Goal: Information Seeking & Learning: Learn about a topic

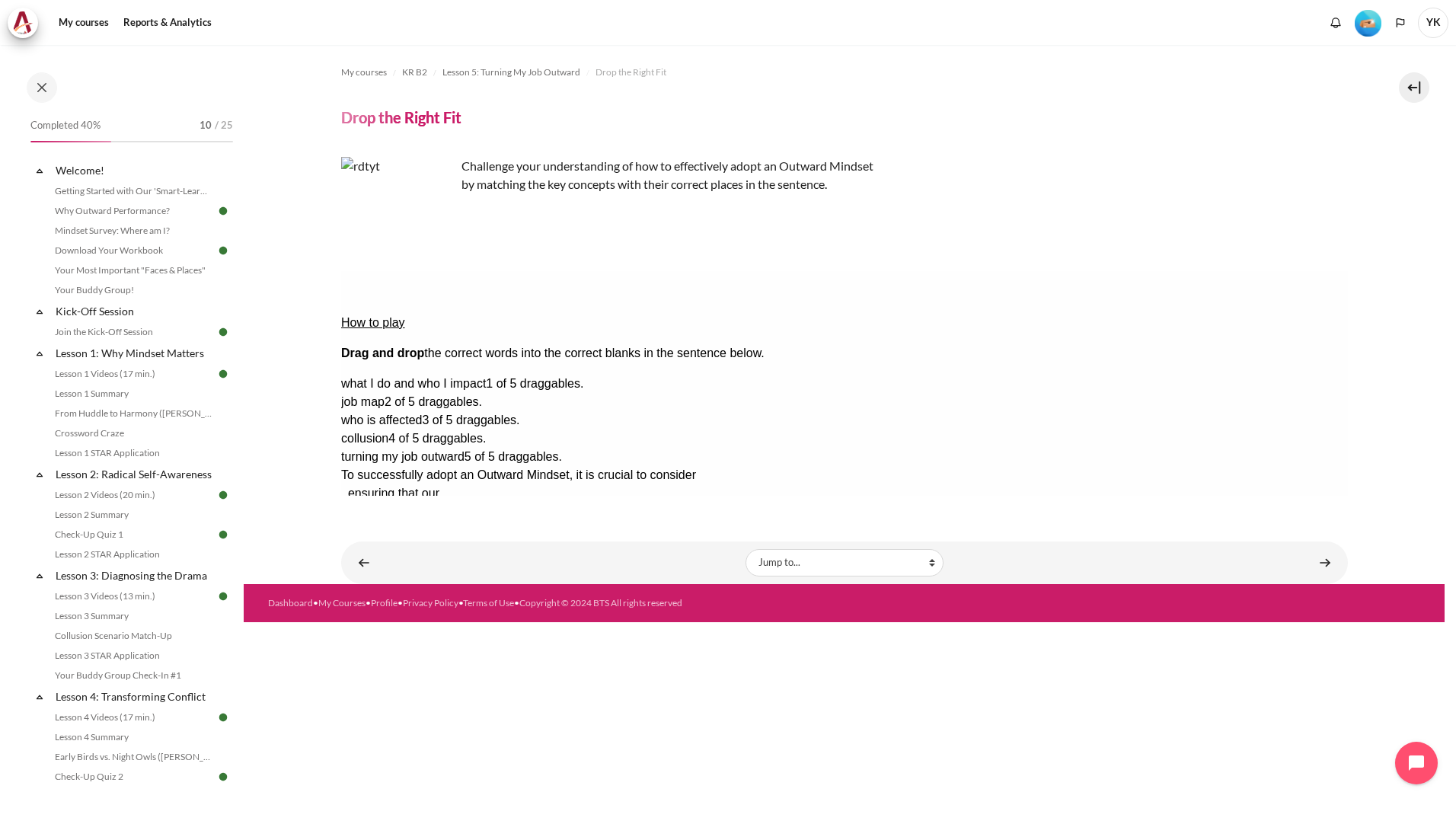
scroll to position [462, 0]
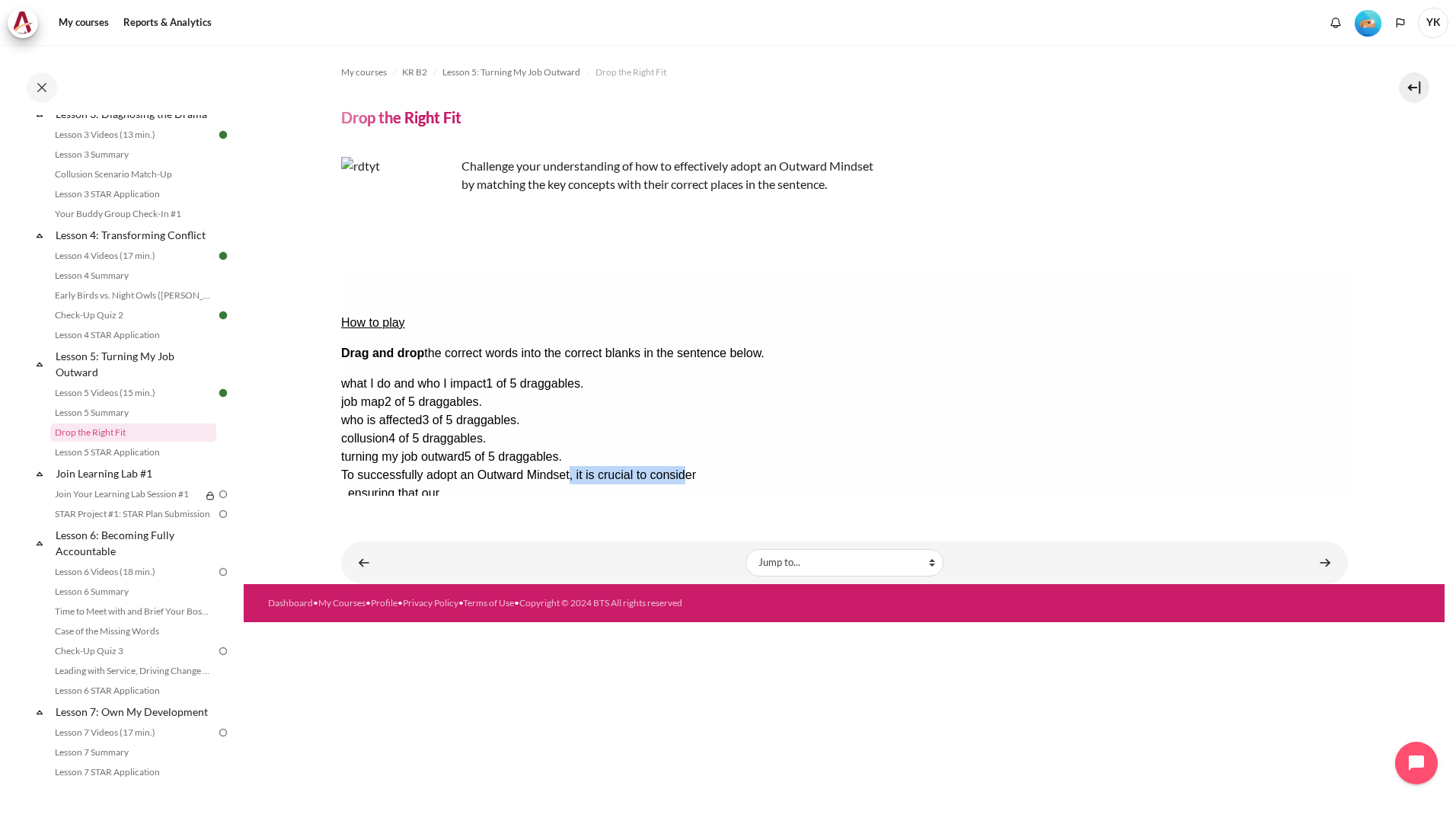
drag, startPoint x: 576, startPoint y: 342, endPoint x: 702, endPoint y: 345, distance: 126.0
click at [695, 468] on span "To successfully adopt an Outward Mindset, it is crucial to consider" at bounding box center [518, 475] width 355 height 13
drag, startPoint x: 1230, startPoint y: 369, endPoint x: 712, endPoint y: 365, distance: 518.0
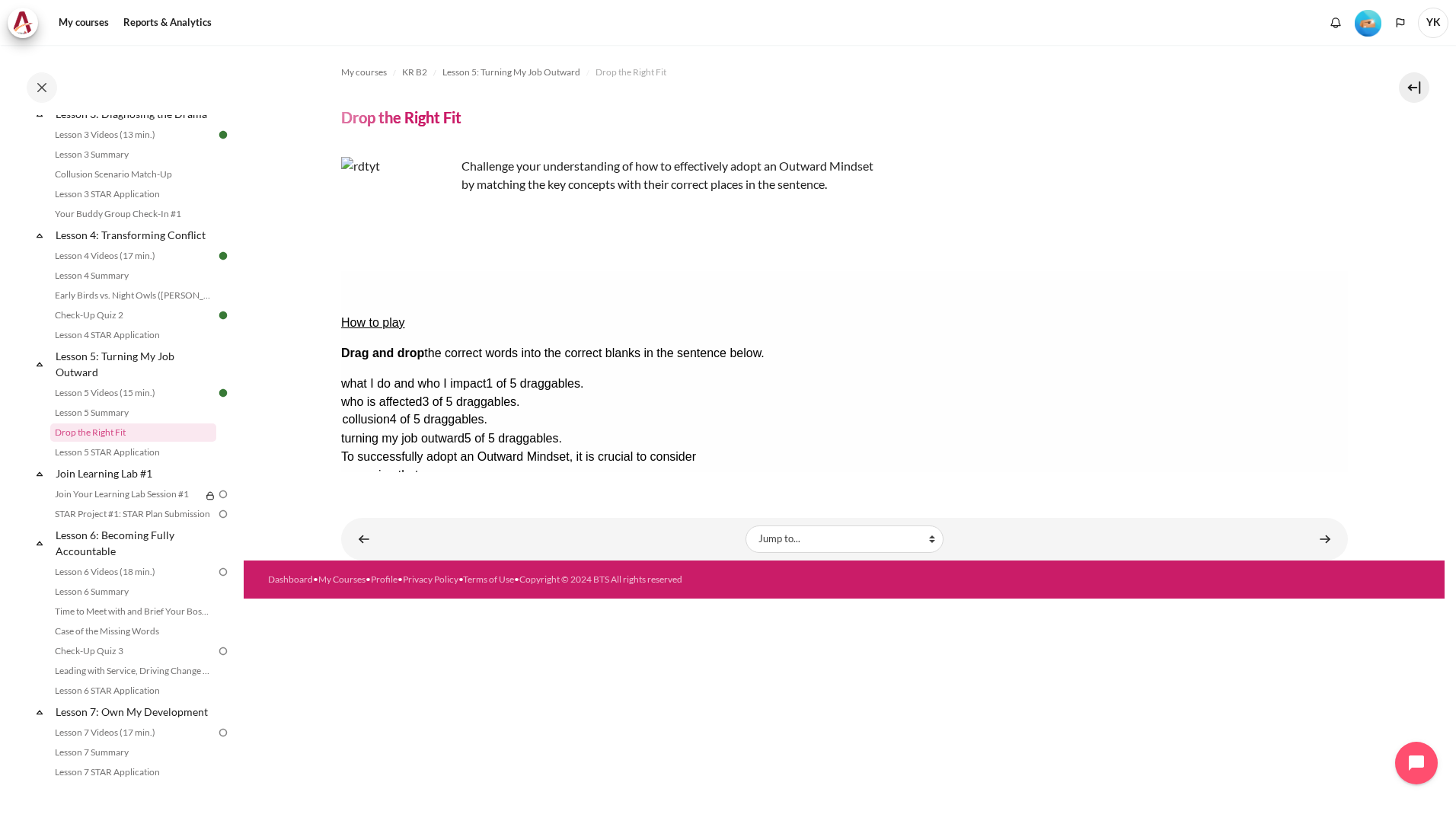
drag, startPoint x: 1252, startPoint y: 390, endPoint x: 1272, endPoint y: 390, distance: 20.0
drag, startPoint x: 1265, startPoint y: 370, endPoint x: 839, endPoint y: 342, distance: 426.9
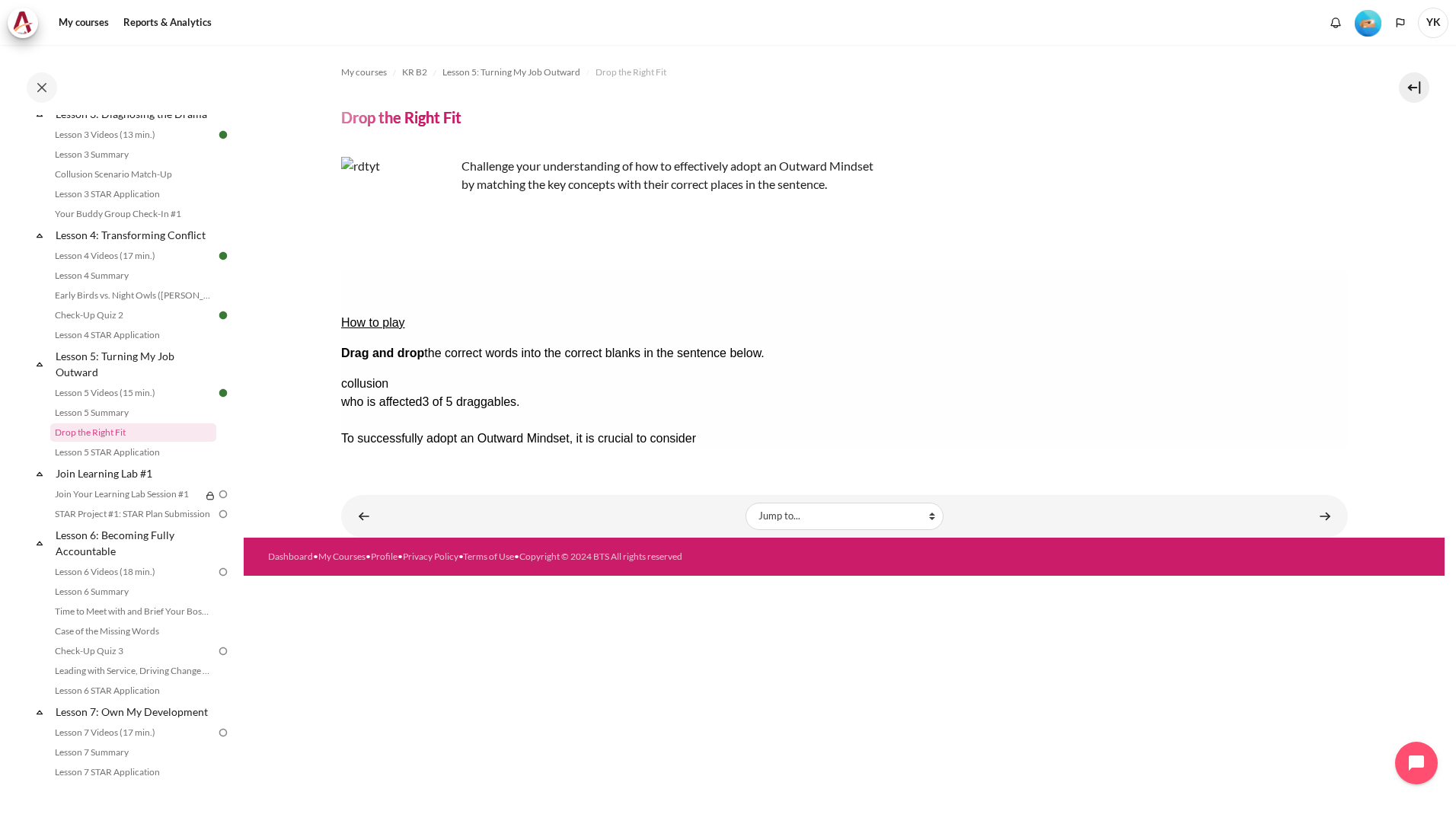
drag, startPoint x: 1217, startPoint y: 387, endPoint x: 974, endPoint y: 361, distance: 244.4
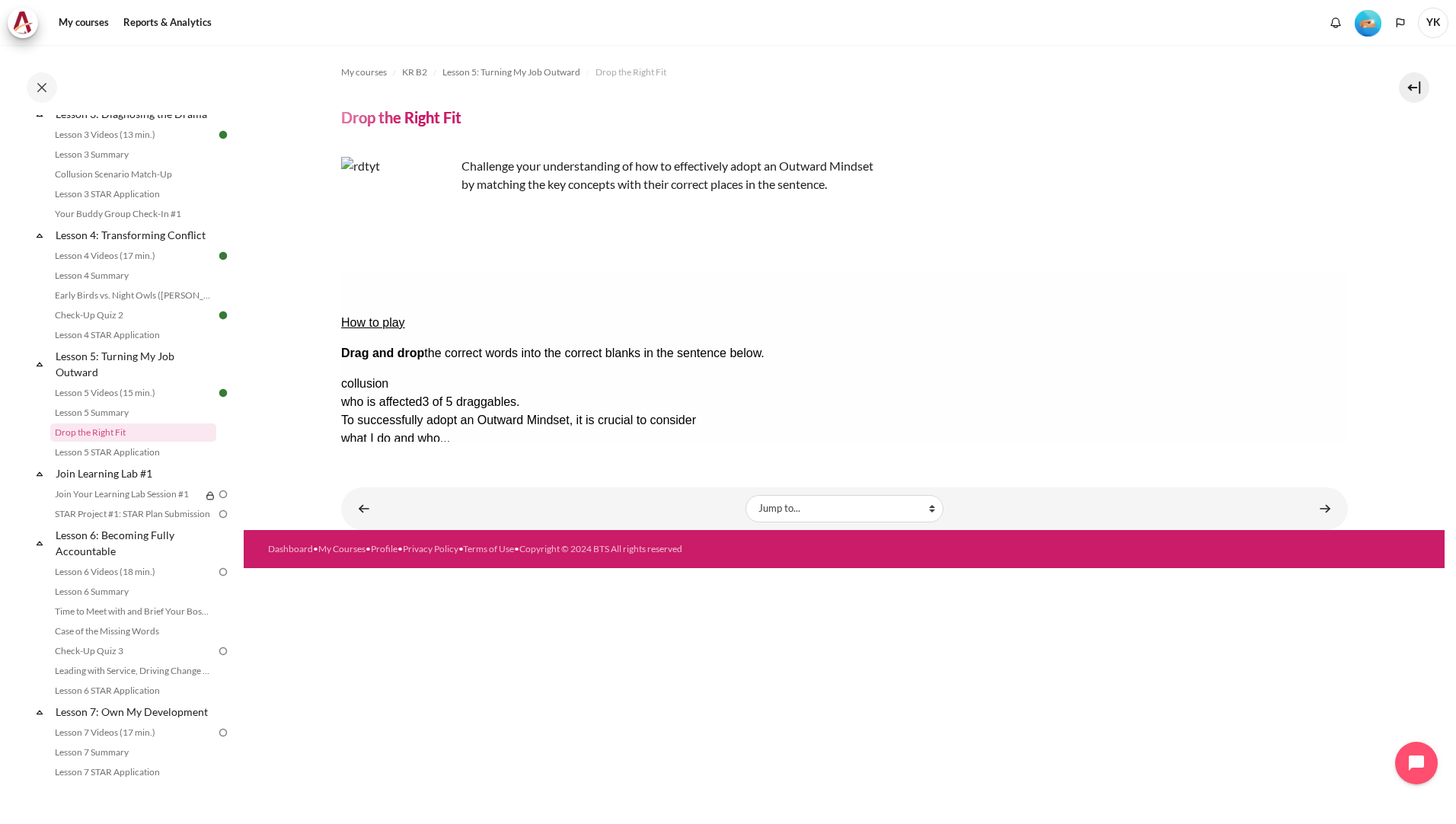
drag, startPoint x: 914, startPoint y: 336, endPoint x: 962, endPoint y: 338, distance: 48.0
click at [438, 450] on span ", ensuring that our" at bounding box center [389, 456] width 98 height 13
drag, startPoint x: 1283, startPoint y: 345, endPoint x: 1019, endPoint y: 342, distance: 264.0
click at [381, 559] on button "Check Check the answers. The responses will be marked as correct, incorrect, or…" at bounding box center [361, 567] width 41 height 16
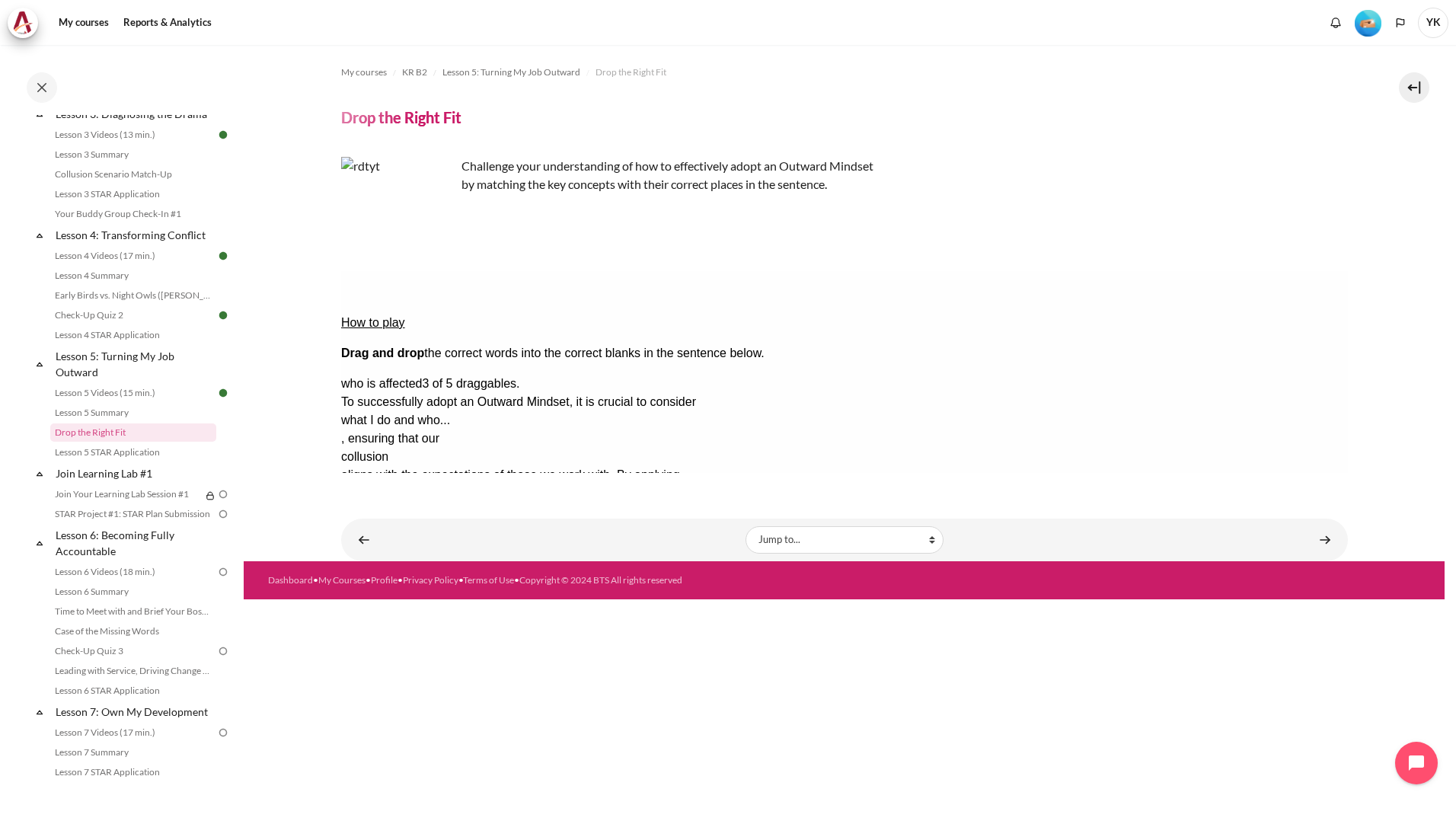
drag, startPoint x: 753, startPoint y: 358, endPoint x: 754, endPoint y: 374, distance: 16.0
click at [754, 393] on div "To successfully adopt an Outward Mindset, it is crucial to consider what I do a…" at bounding box center [789, 475] width 899 height 165
drag, startPoint x: 754, startPoint y: 374, endPoint x: 683, endPoint y: 449, distance: 103.3
click at [452, 606] on button "Retry Retry the task. Reset all responses and start the task over again." at bounding box center [434, 614] width 37 height 16
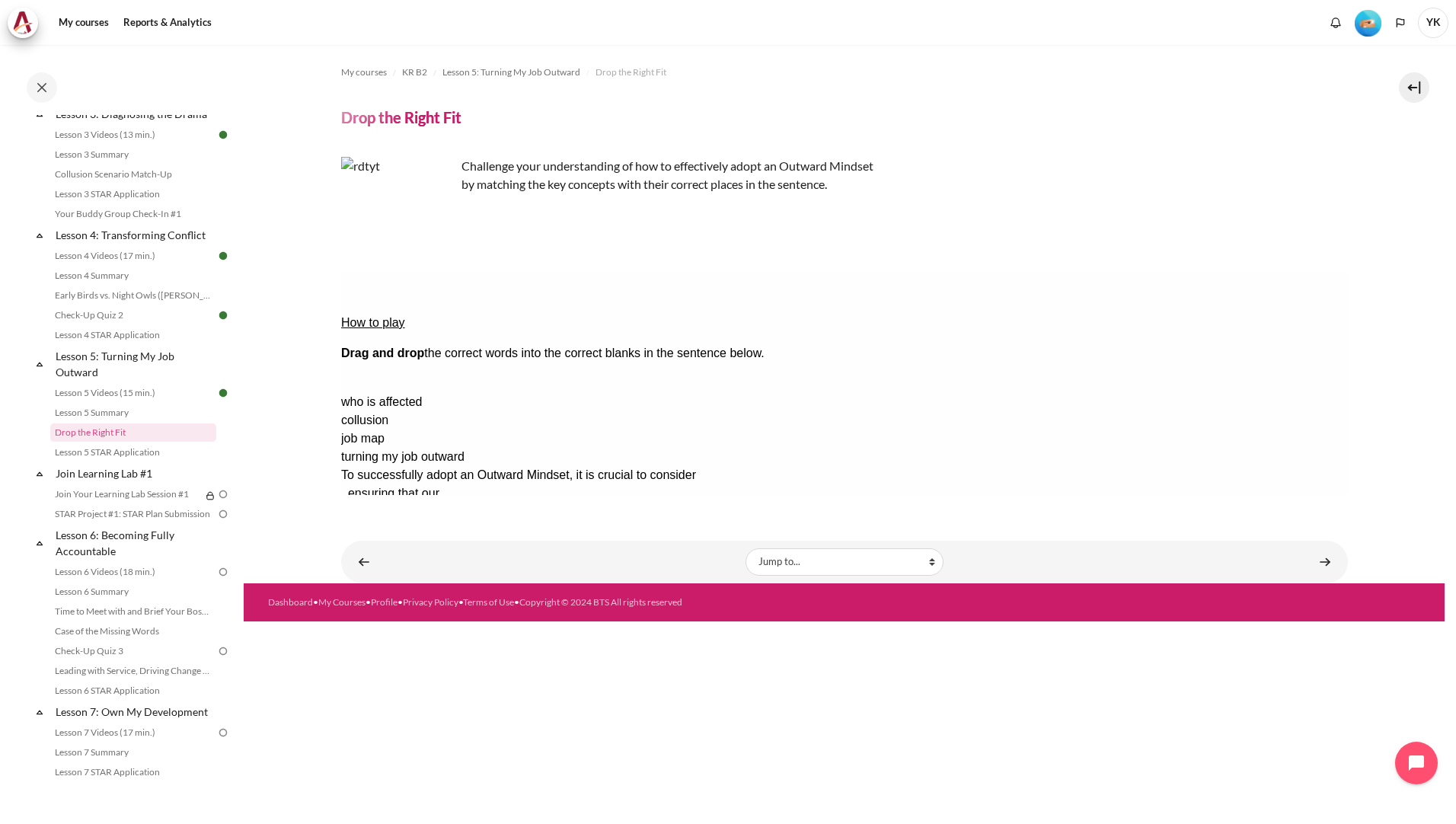
drag, startPoint x: 1256, startPoint y: 336, endPoint x: 814, endPoint y: 319, distance: 442.3
drag, startPoint x: 1231, startPoint y: 337, endPoint x: 728, endPoint y: 331, distance: 503.0
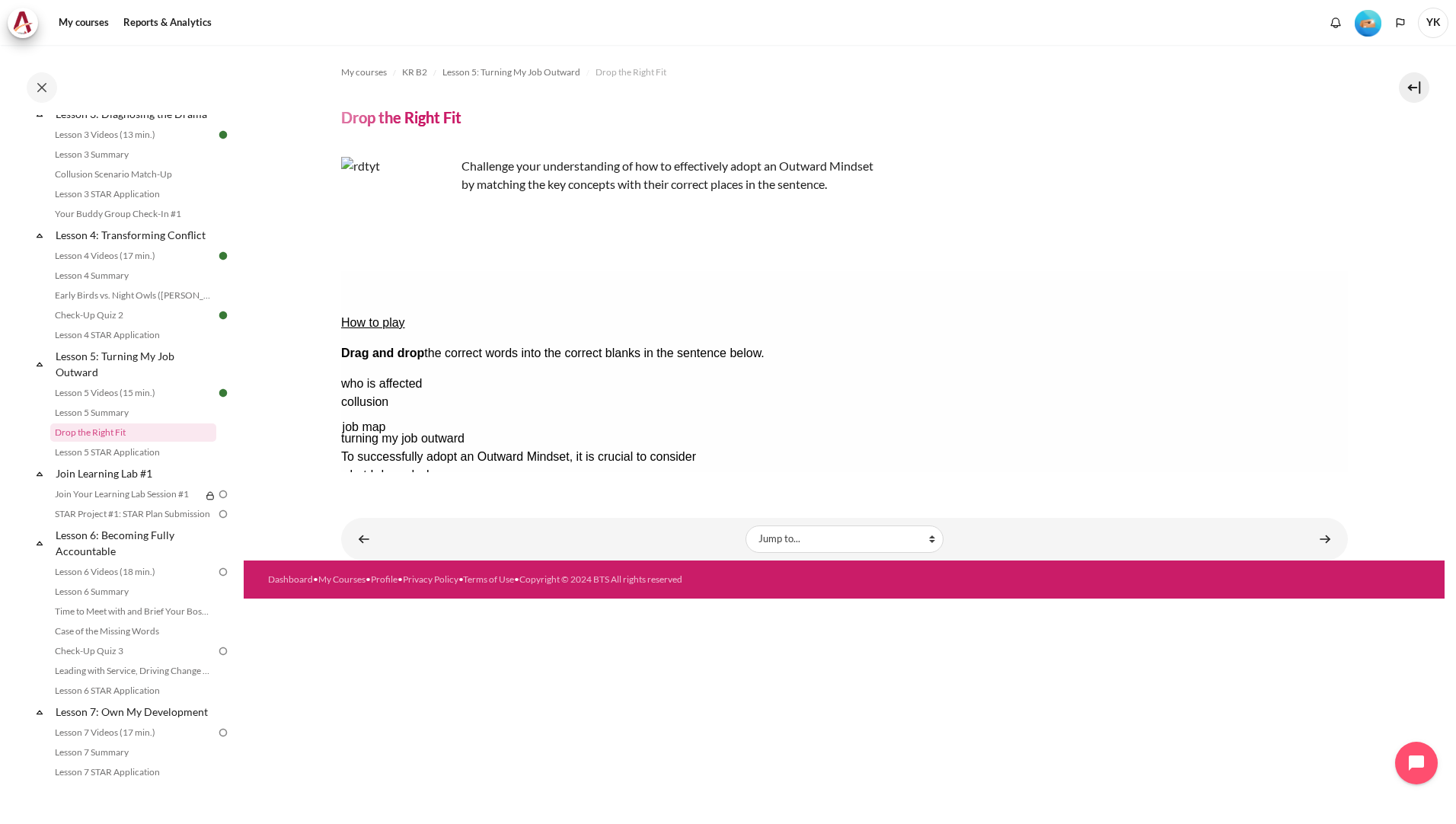
drag, startPoint x: 1259, startPoint y: 385, endPoint x: 1263, endPoint y: 391, distance: 7.2
drag, startPoint x: 1247, startPoint y: 345, endPoint x: 1022, endPoint y: 312, distance: 227.4
drag, startPoint x: 1224, startPoint y: 345, endPoint x: 1020, endPoint y: 339, distance: 204.1
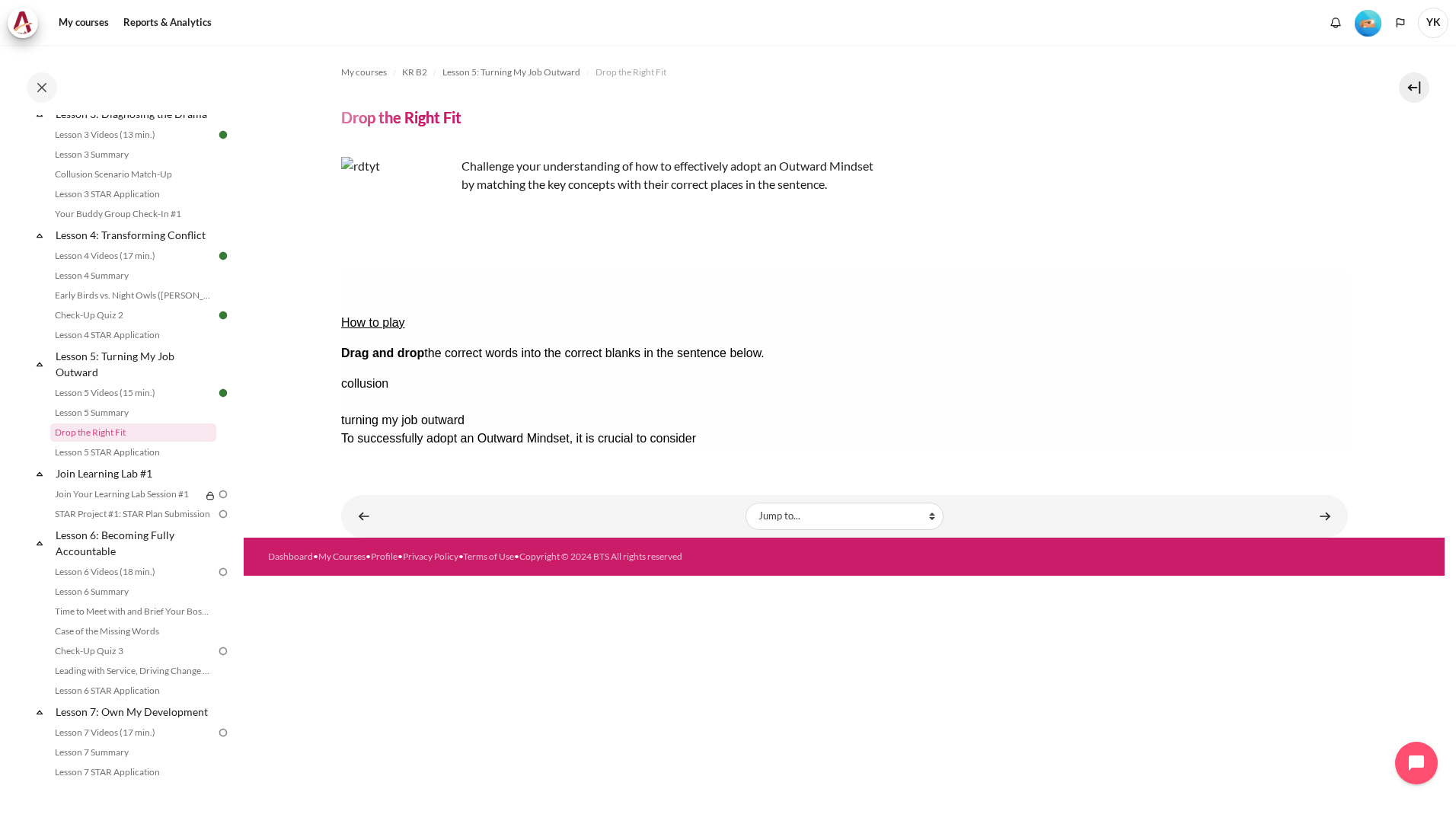
drag, startPoint x: 1162, startPoint y: 384, endPoint x: 695, endPoint y: 364, distance: 467.4
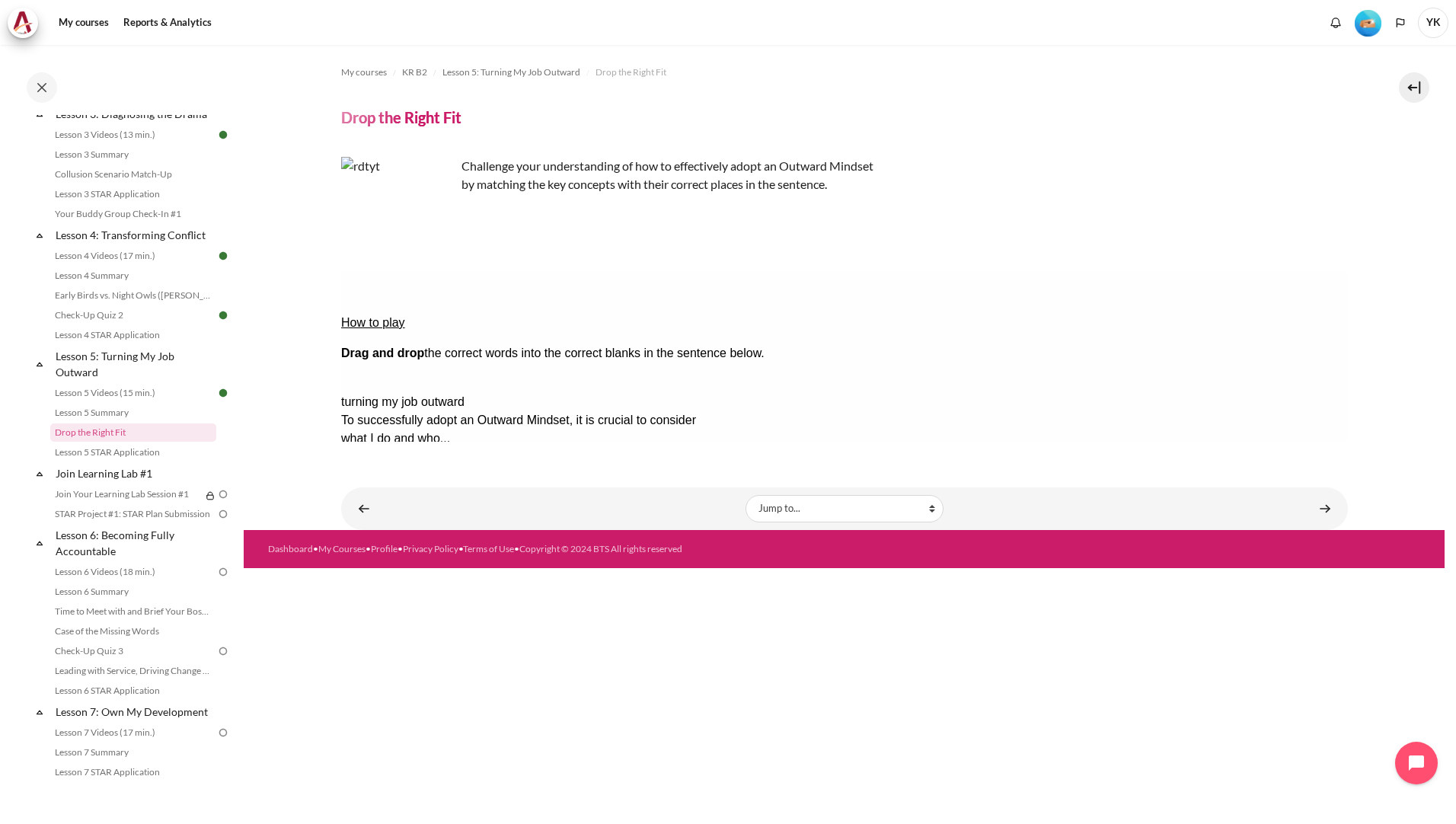
drag, startPoint x: 1284, startPoint y: 337, endPoint x: 1049, endPoint y: 357, distance: 235.8
click at [381, 559] on button "Check Check the answers. The responses will be marked as correct, incorrect, or…" at bounding box center [361, 567] width 41 height 16
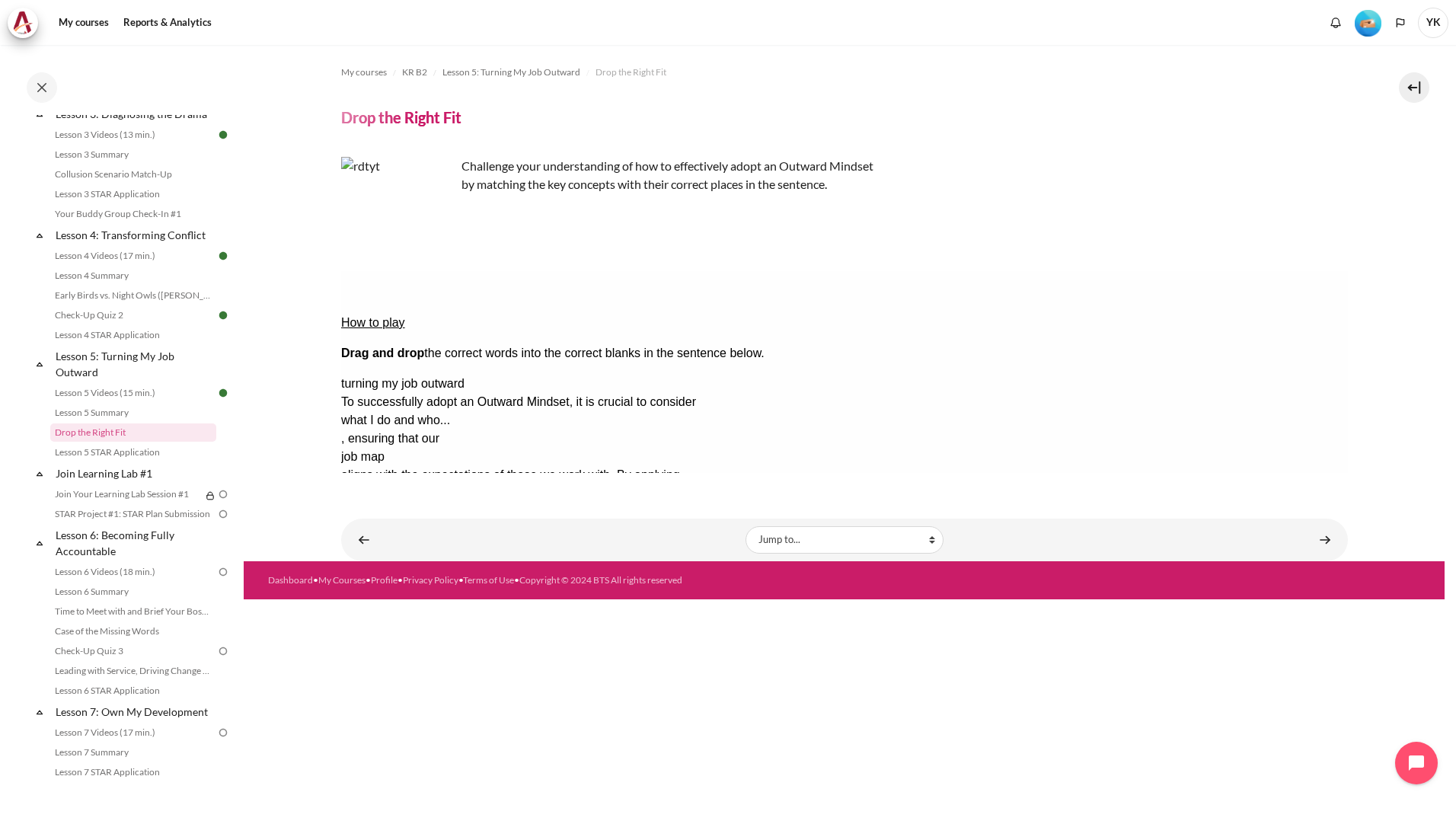
click at [467, 521] on div "collusion" at bounding box center [403, 530] width 126 height 18
click at [452, 606] on button "Retry Retry the task. Reset all responses and start the task over again." at bounding box center [434, 614] width 37 height 16
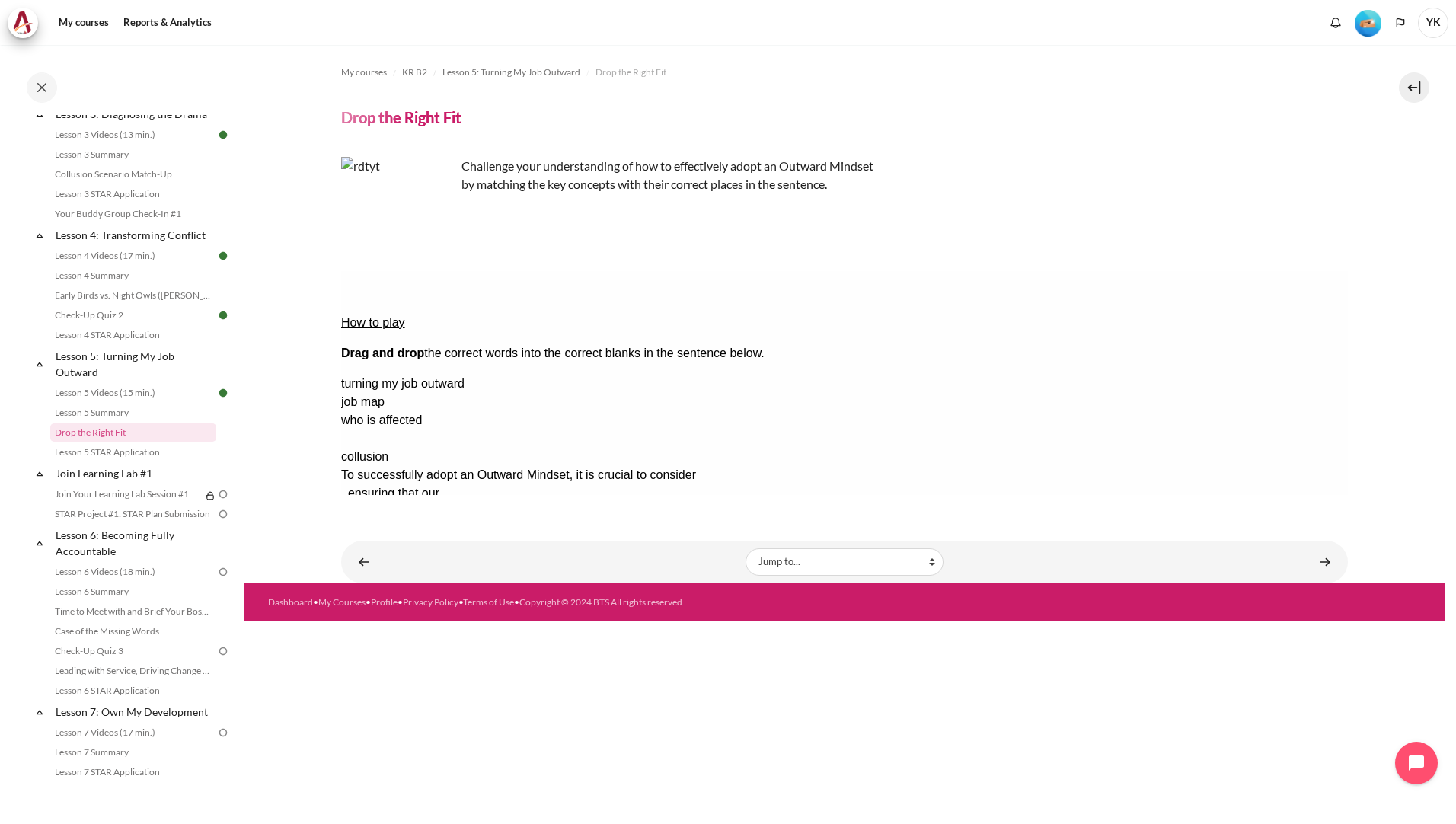
drag, startPoint x: 986, startPoint y: 390, endPoint x: 817, endPoint y: 339, distance: 176.5
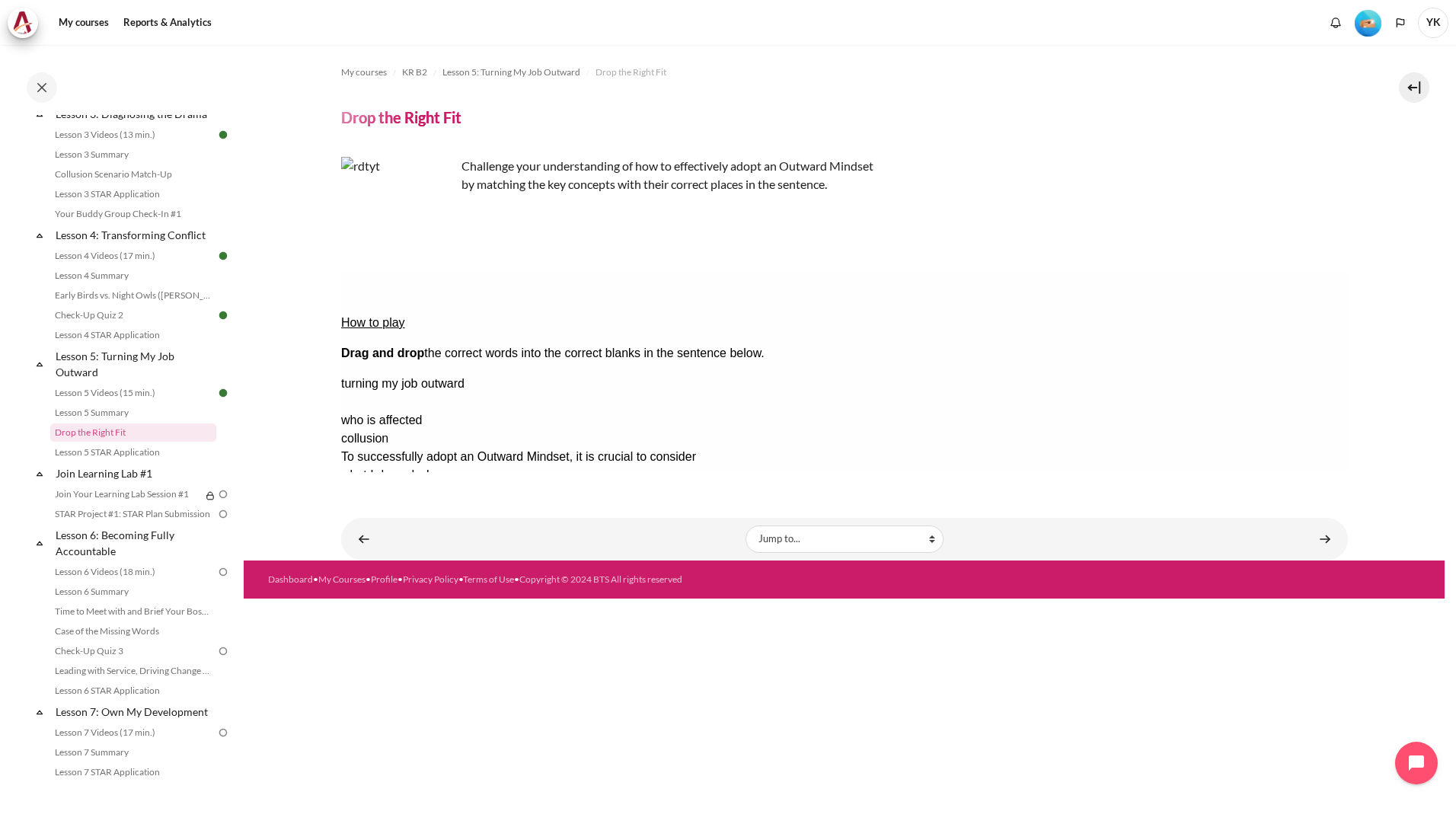
drag, startPoint x: 1276, startPoint y: 363, endPoint x: 1031, endPoint y: 334, distance: 246.7
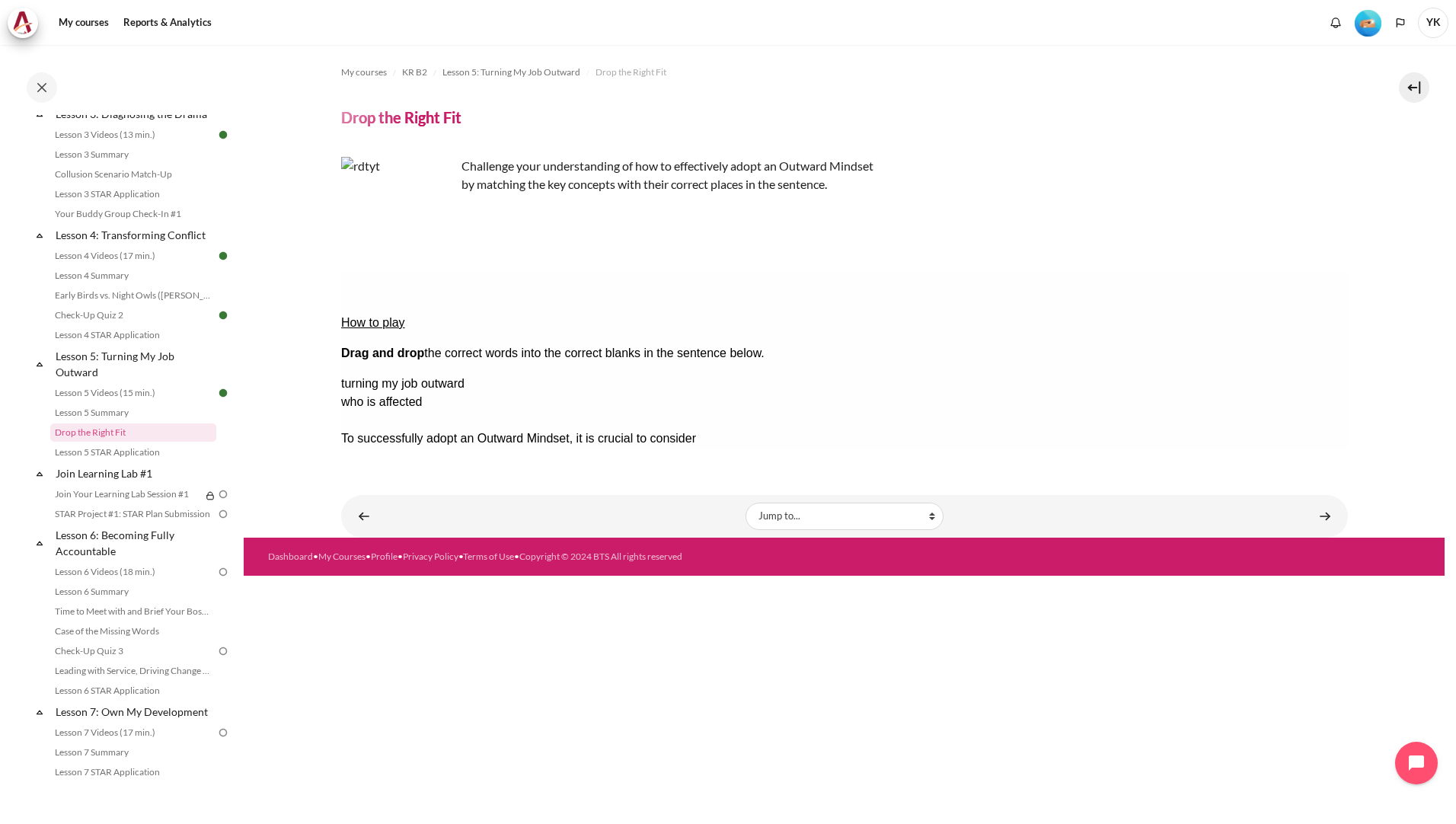
drag, startPoint x: 1231, startPoint y: 392, endPoint x: 699, endPoint y: 358, distance: 533.1
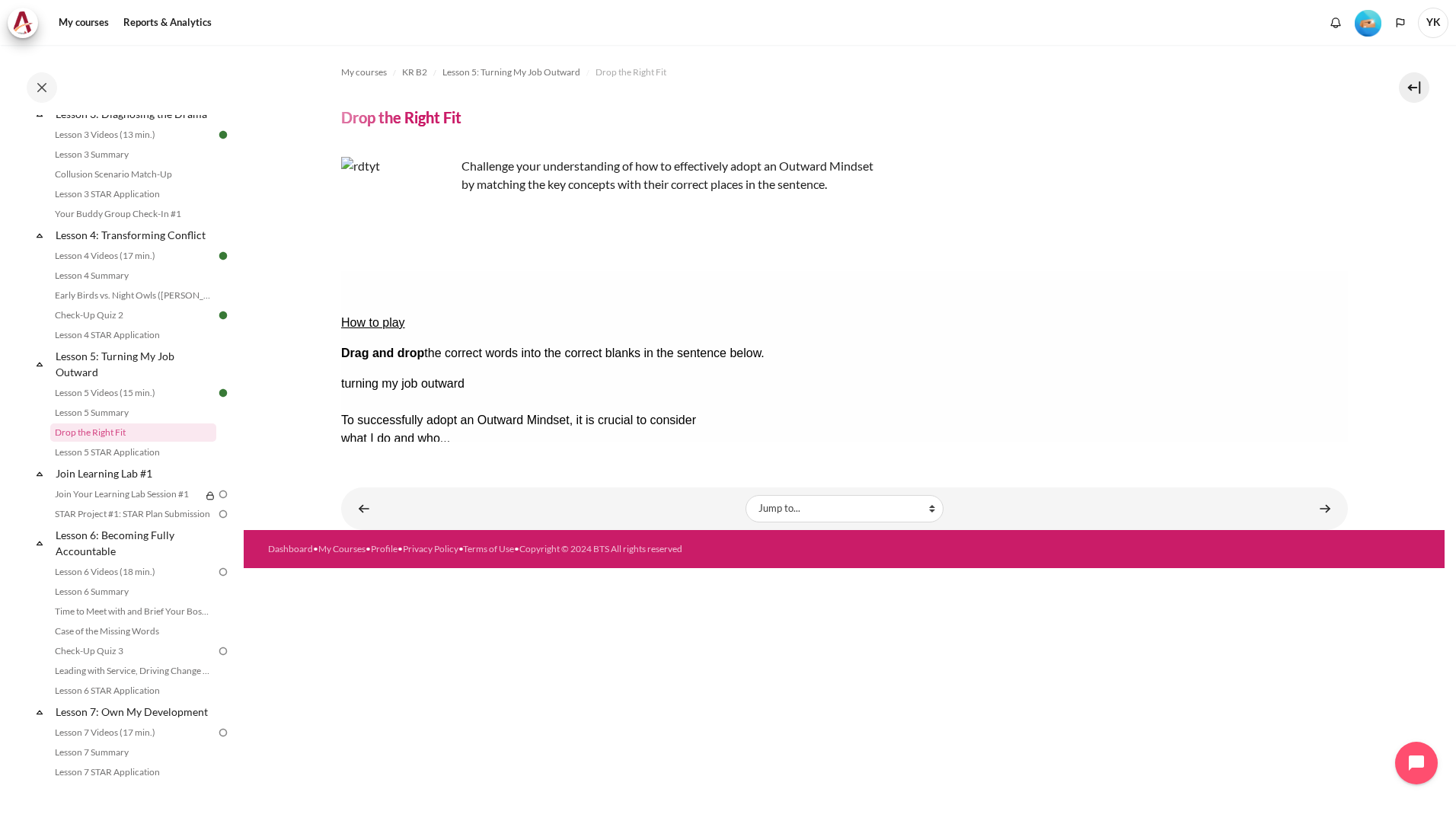
drag, startPoint x: 1261, startPoint y: 366, endPoint x: 1019, endPoint y: 360, distance: 242.1
click at [370, 559] on button "Check Check the answers. The responses will be marked as correct, incorrect, or…" at bounding box center [361, 567] width 41 height 16
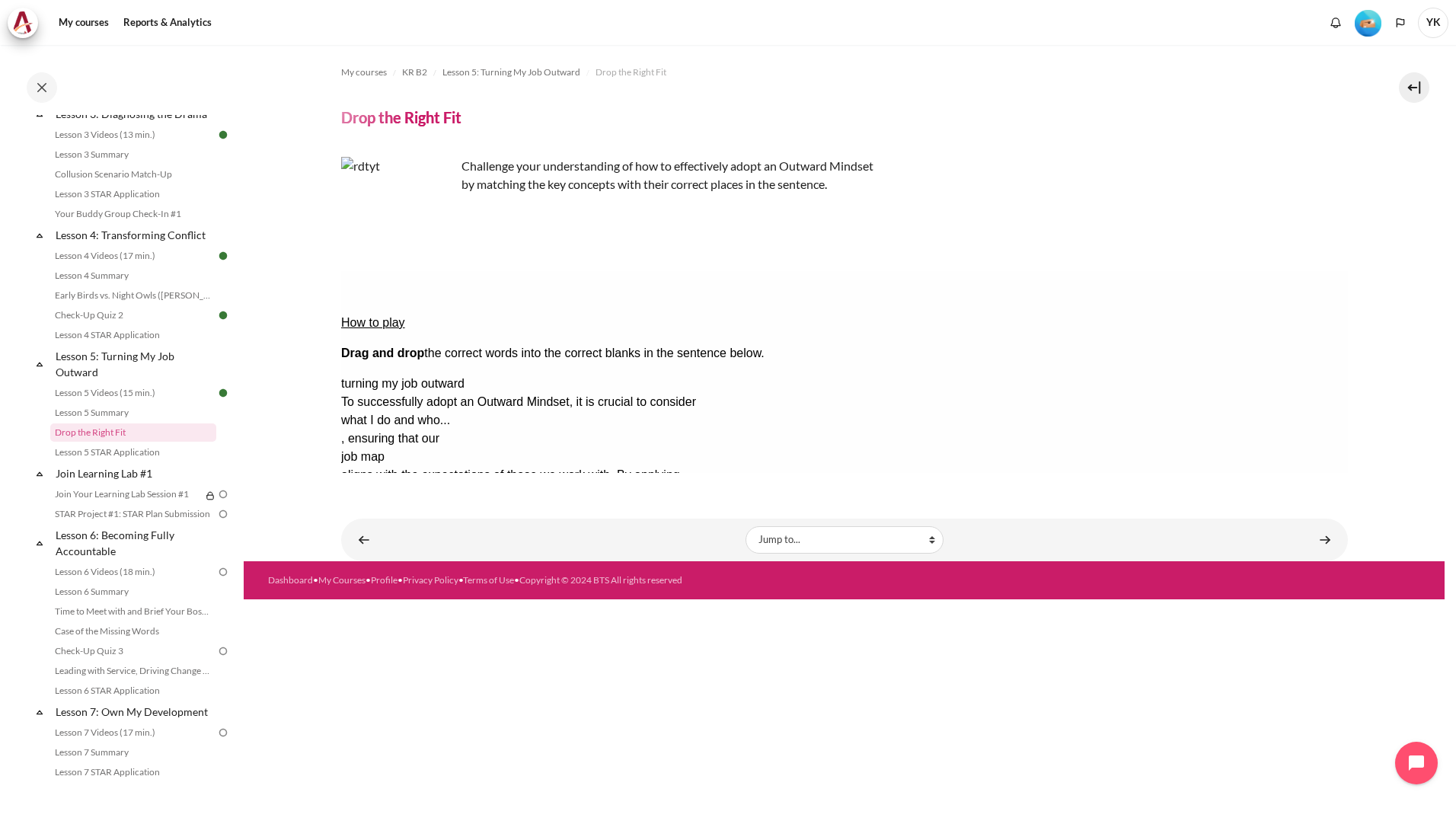
click at [452, 606] on button "Retry Retry the task. Reset all responses and start the task over again." at bounding box center [434, 614] width 37 height 16
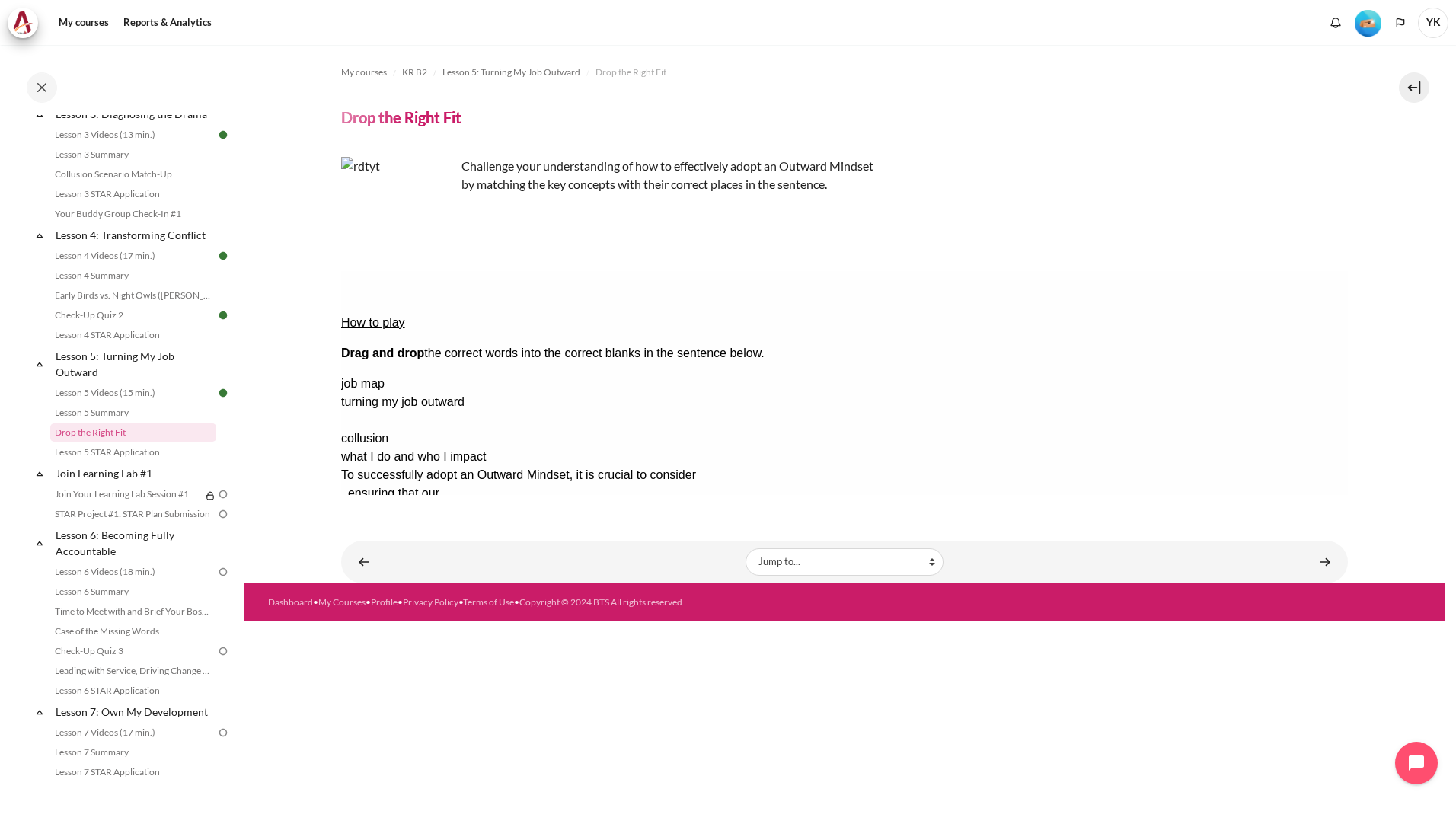
drag, startPoint x: 1261, startPoint y: 390, endPoint x: 1101, endPoint y: 365, distance: 161.9
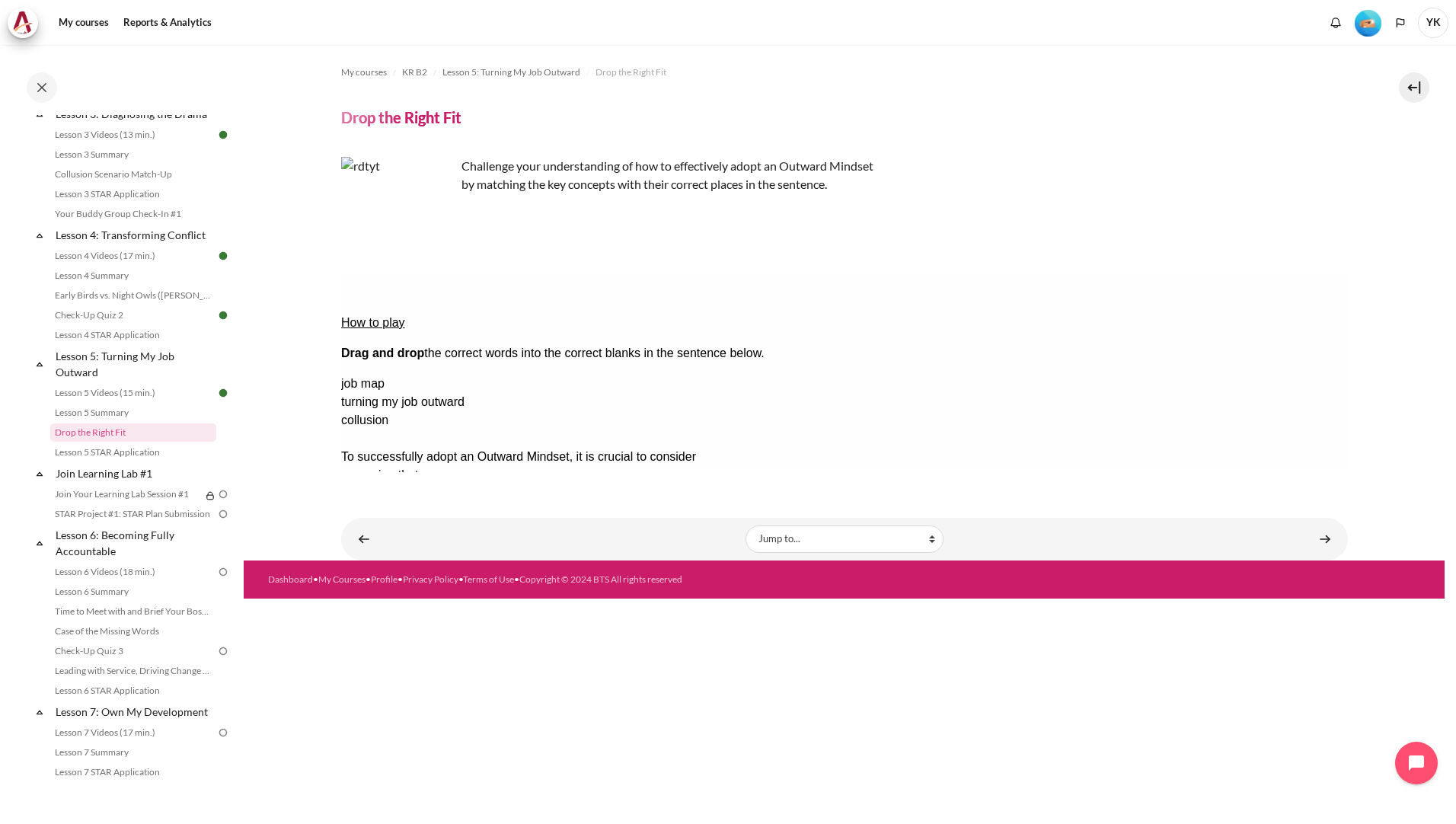
drag, startPoint x: 1206, startPoint y: 406, endPoint x: 783, endPoint y: 325, distance: 430.7
drag, startPoint x: 1277, startPoint y: 340, endPoint x: 826, endPoint y: 336, distance: 451.0
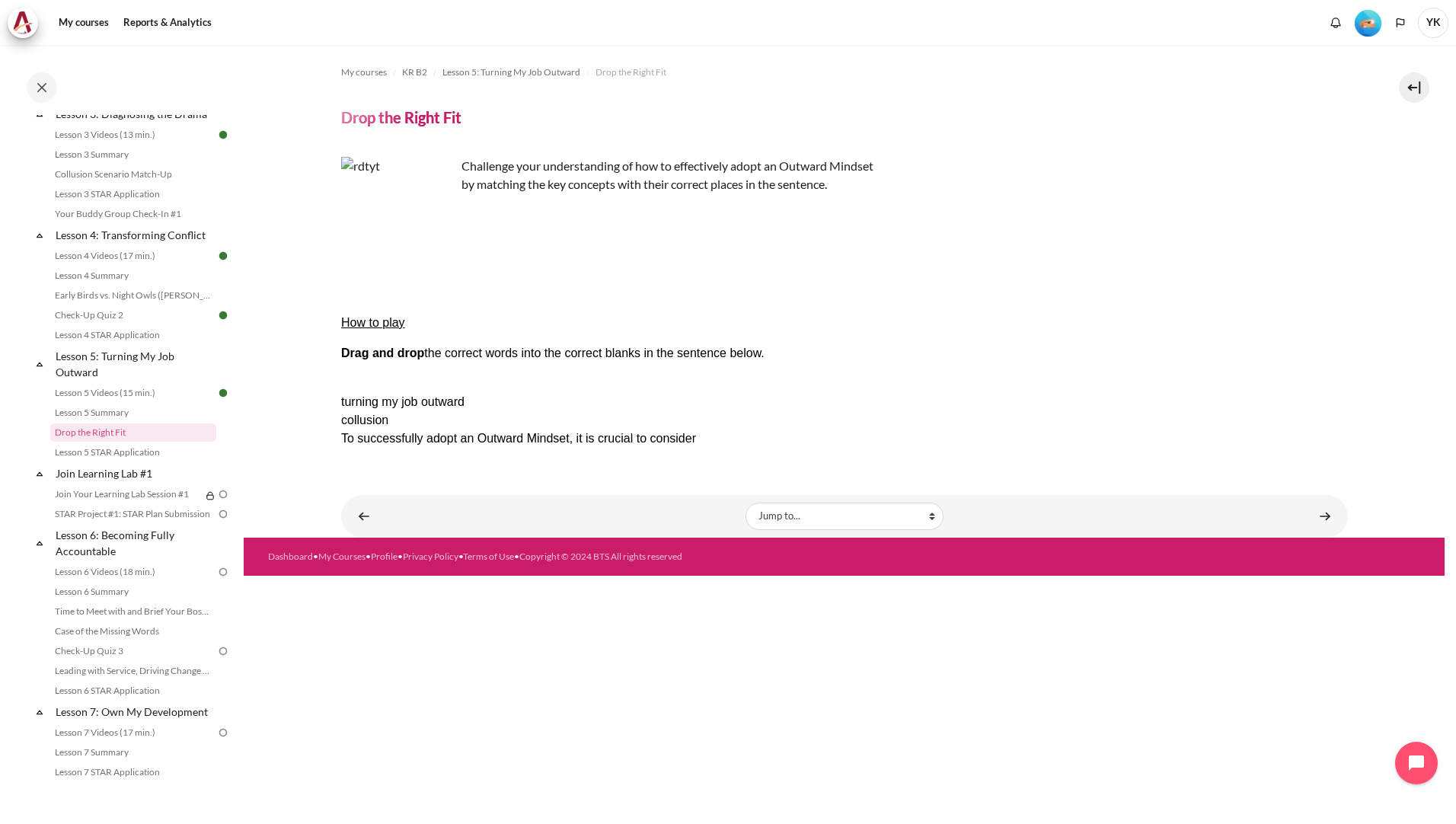
drag, startPoint x: 1323, startPoint y: 341, endPoint x: 1079, endPoint y: 341, distance: 244.0
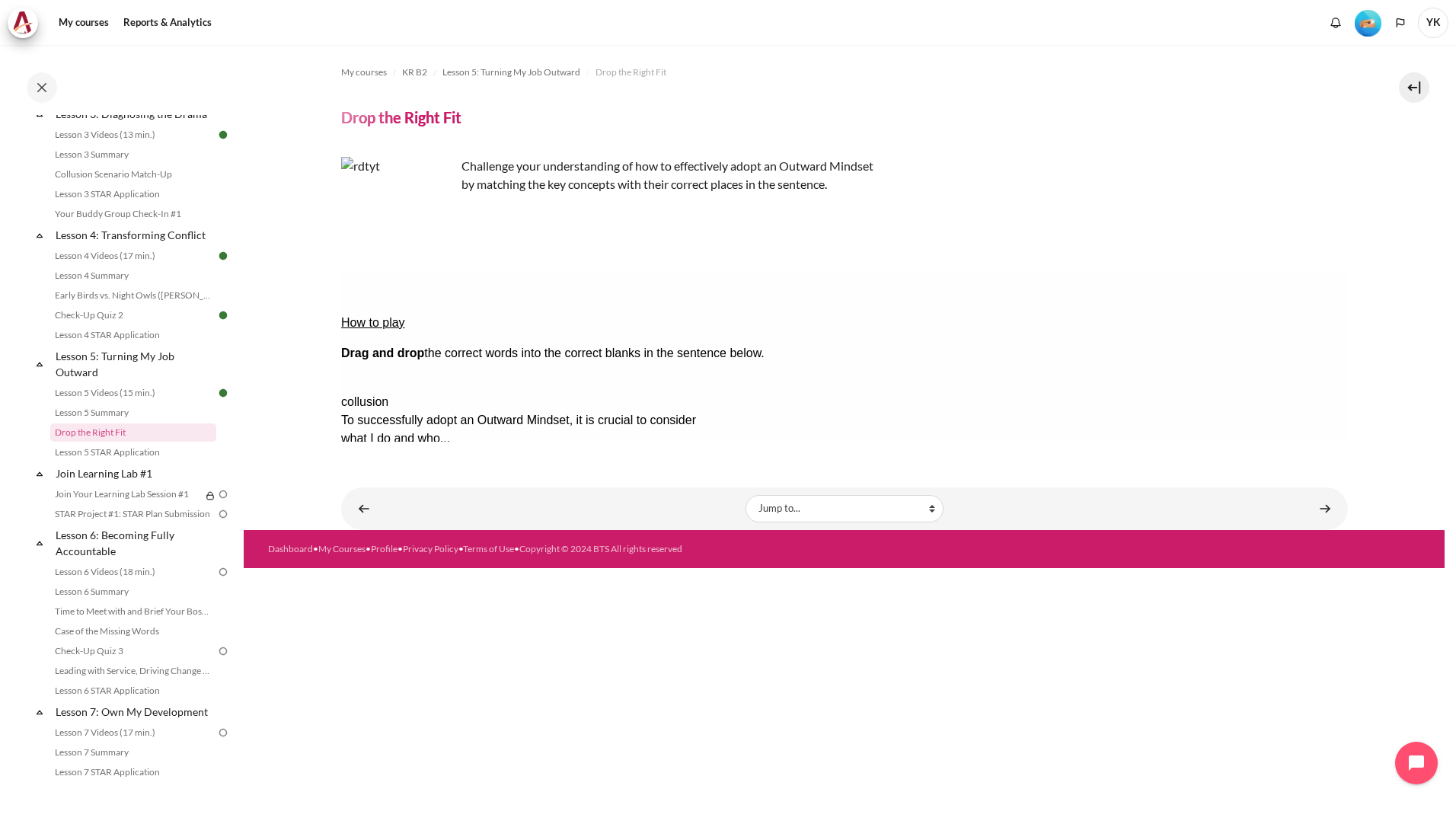
drag, startPoint x: 1026, startPoint y: 368, endPoint x: 698, endPoint y: 353, distance: 328.3
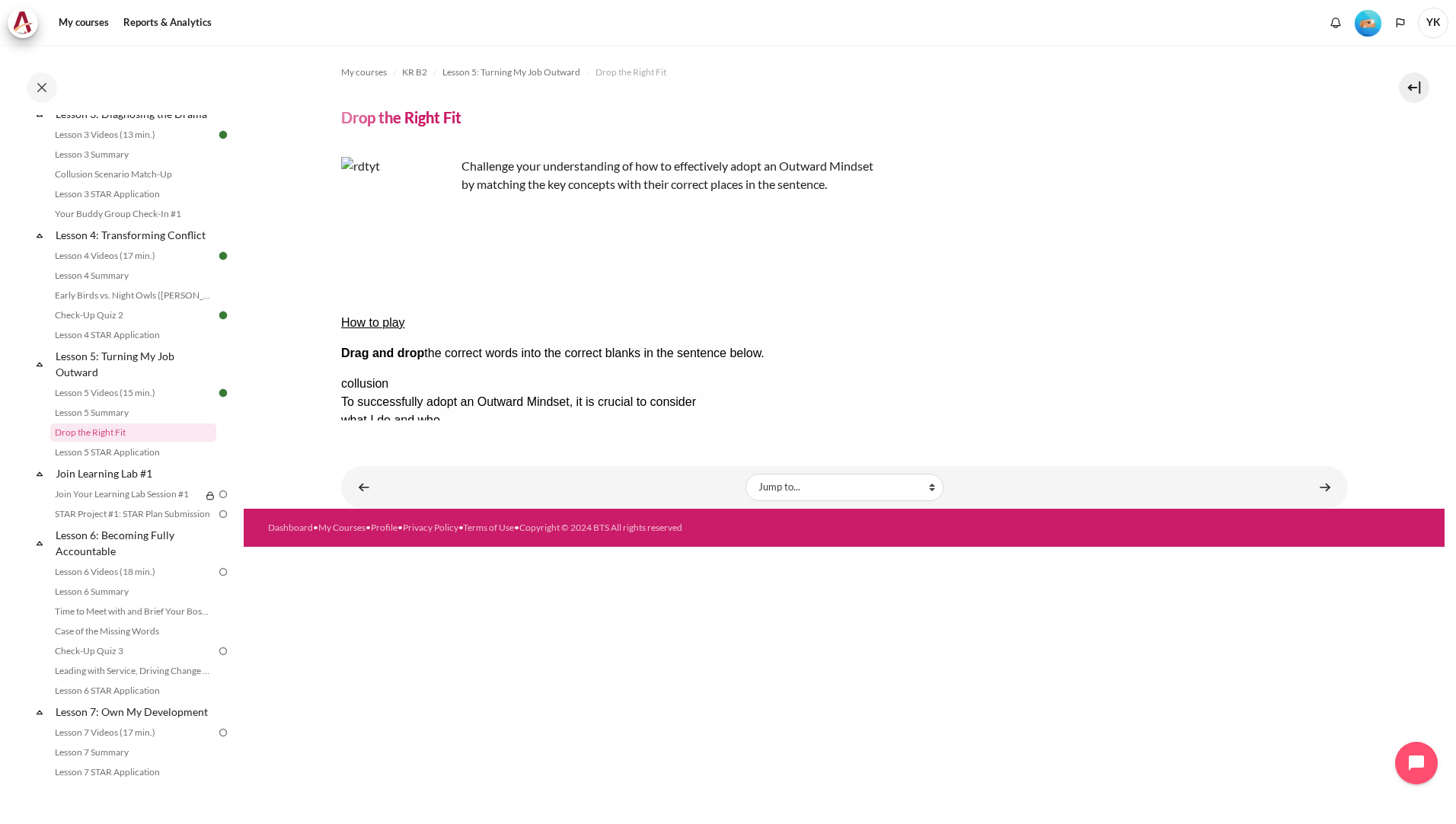
click at [381, 559] on button "Check Check the answers. The responses will be marked as correct, incorrect, or…" at bounding box center [361, 567] width 41 height 16
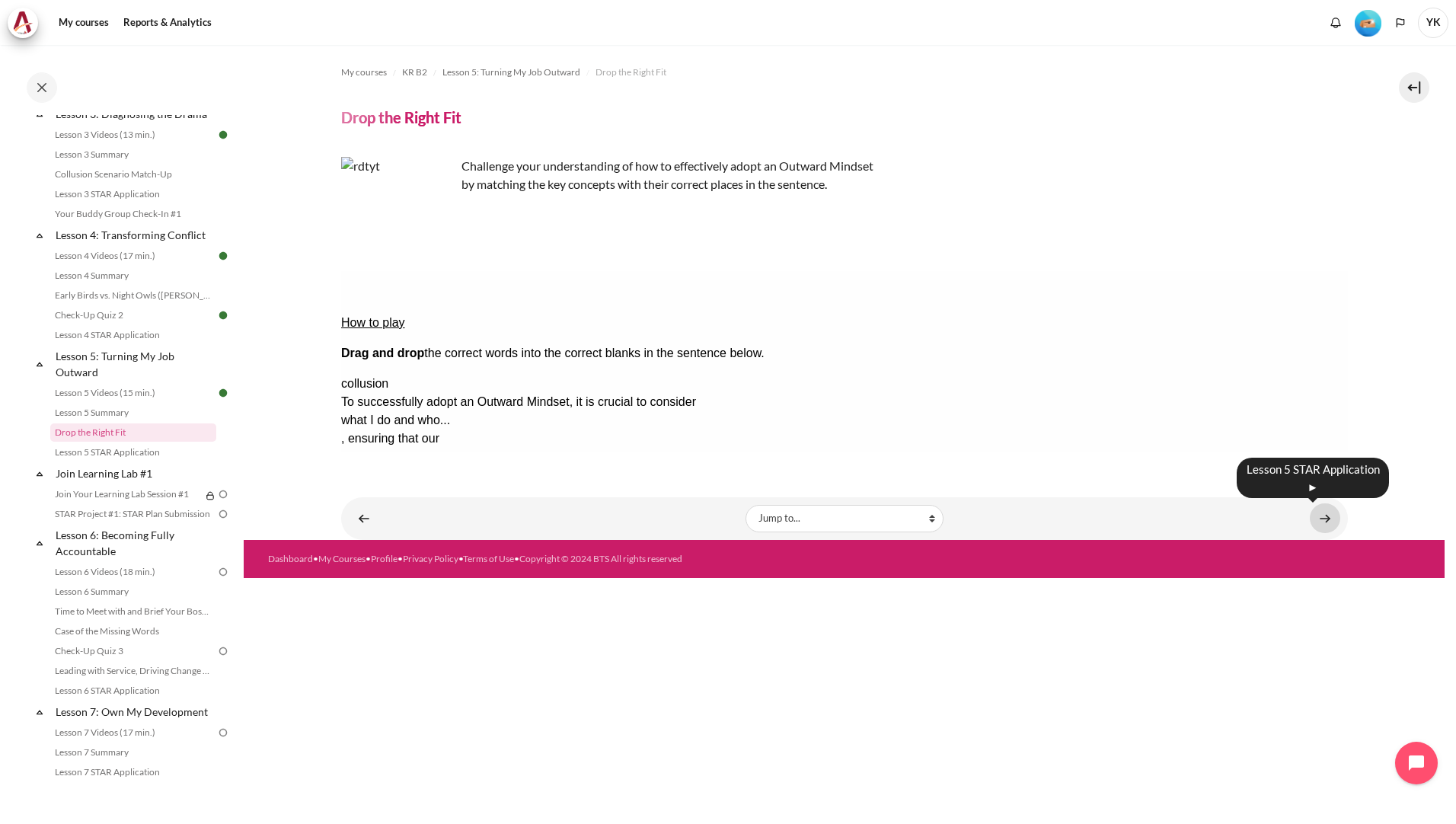
click at [1327, 516] on link "Content" at bounding box center [1325, 518] width 31 height 30
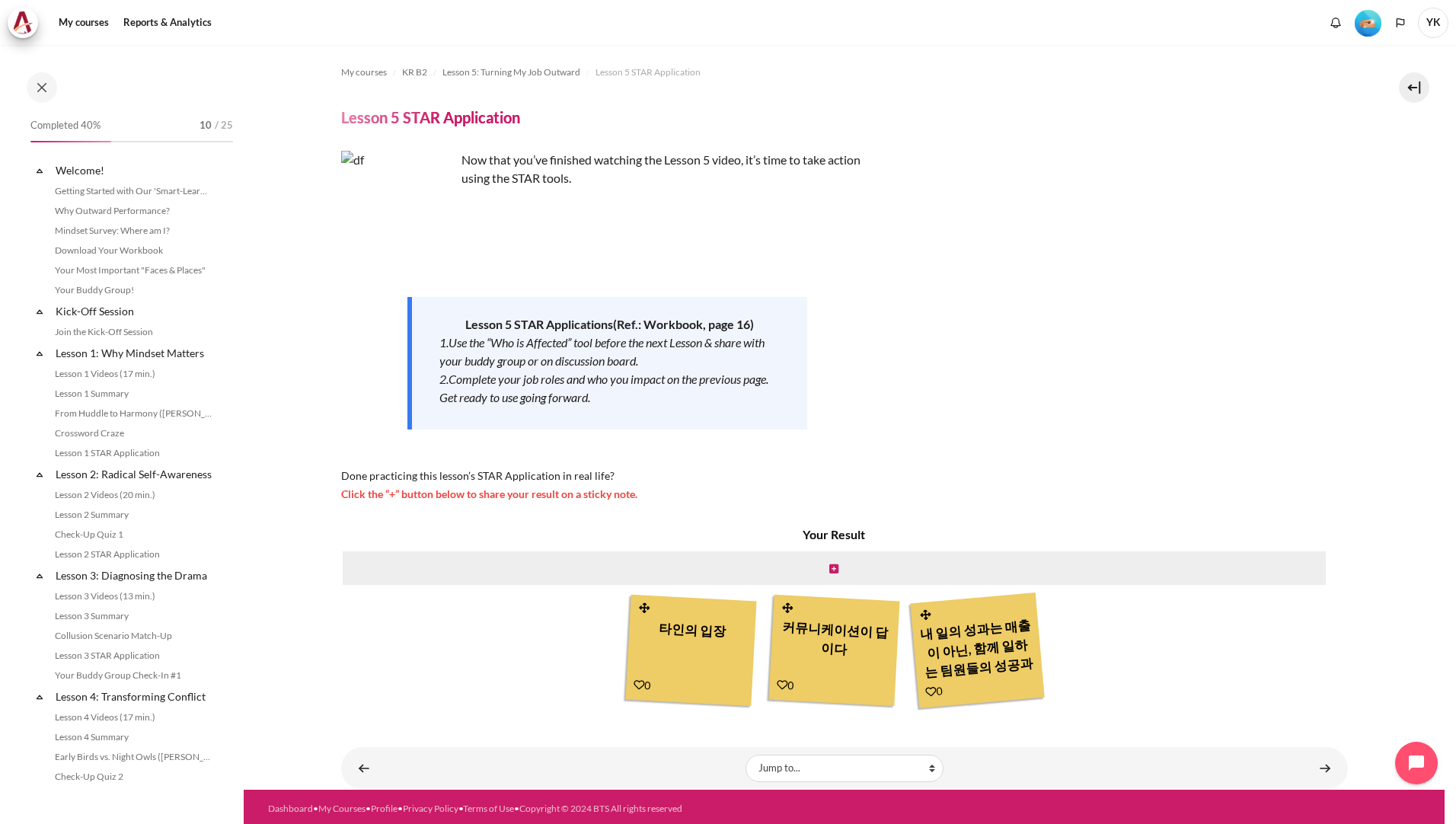
scroll to position [481, 0]
